Goal: Task Accomplishment & Management: Use online tool/utility

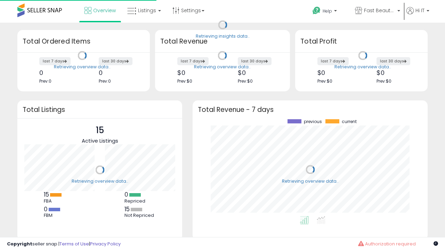
scroll to position [97, 221]
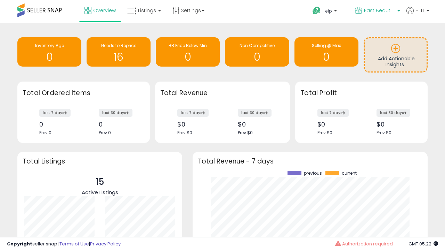
click at [377, 11] on span "Fast Beauty ([GEOGRAPHIC_DATA])" at bounding box center [379, 10] width 31 height 7
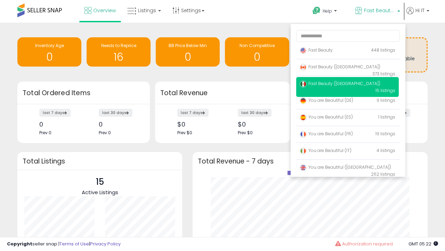
click at [348, 51] on p "Fast Beauty 448 listings" at bounding box center [347, 50] width 103 height 14
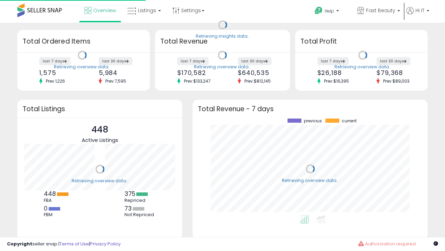
scroll to position [97, 221]
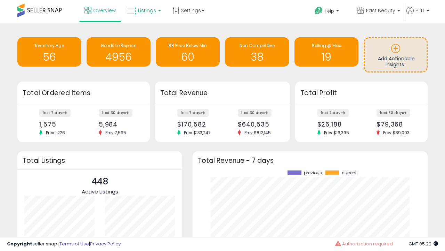
click at [143, 10] on span "Listings" at bounding box center [147, 10] width 18 height 7
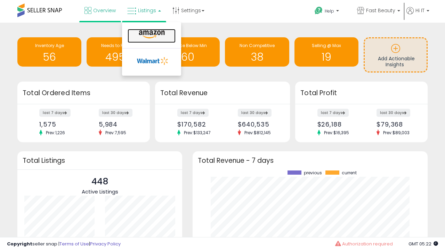
click at [151, 34] on icon at bounding box center [152, 34] width 30 height 9
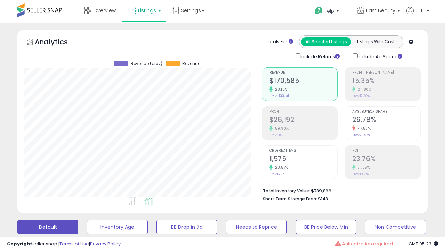
scroll to position [143, 237]
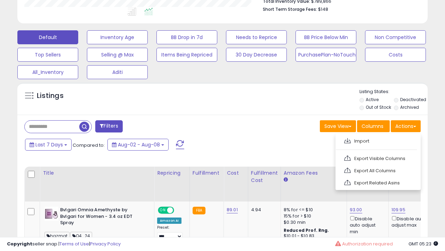
click at [348, 140] on span at bounding box center [347, 140] width 7 height 5
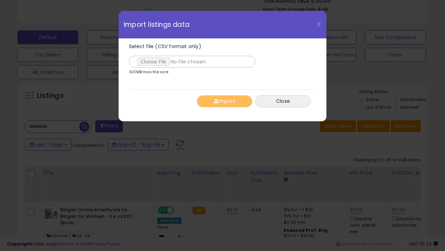
type input "**********"
click at [224, 101] on button "Import" at bounding box center [225, 101] width 56 height 12
